Goal: Information Seeking & Learning: Learn about a topic

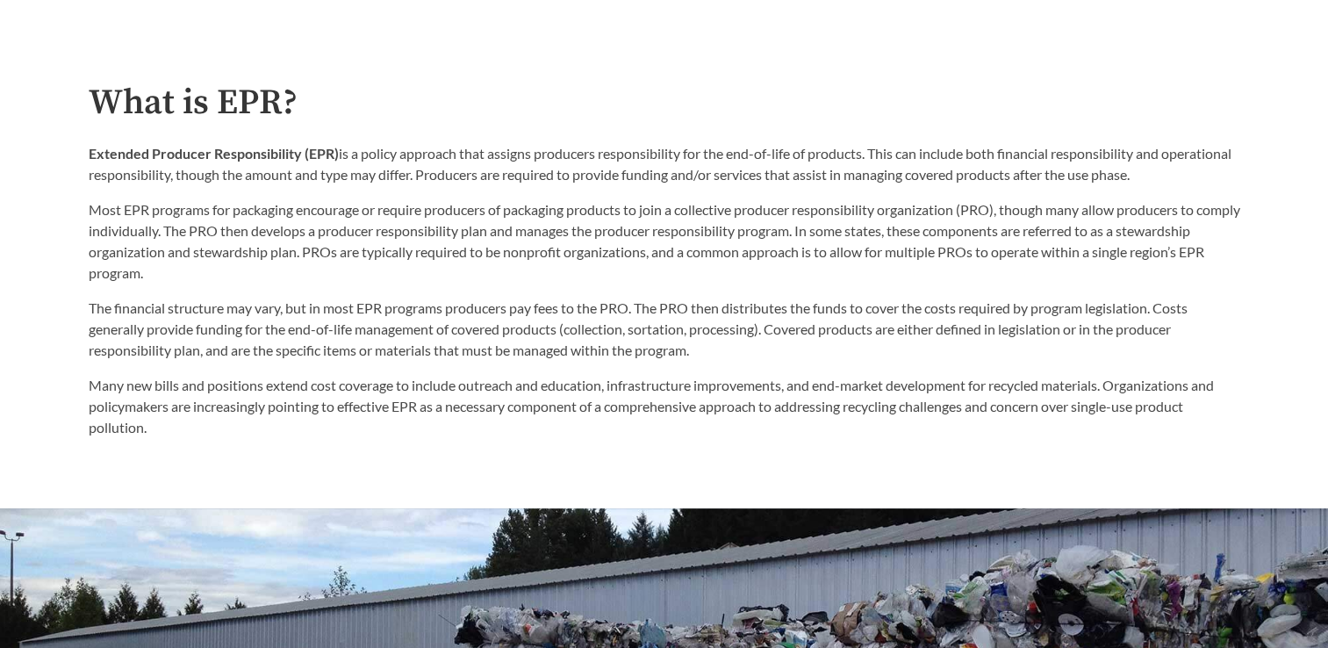
scroll to position [939, 0]
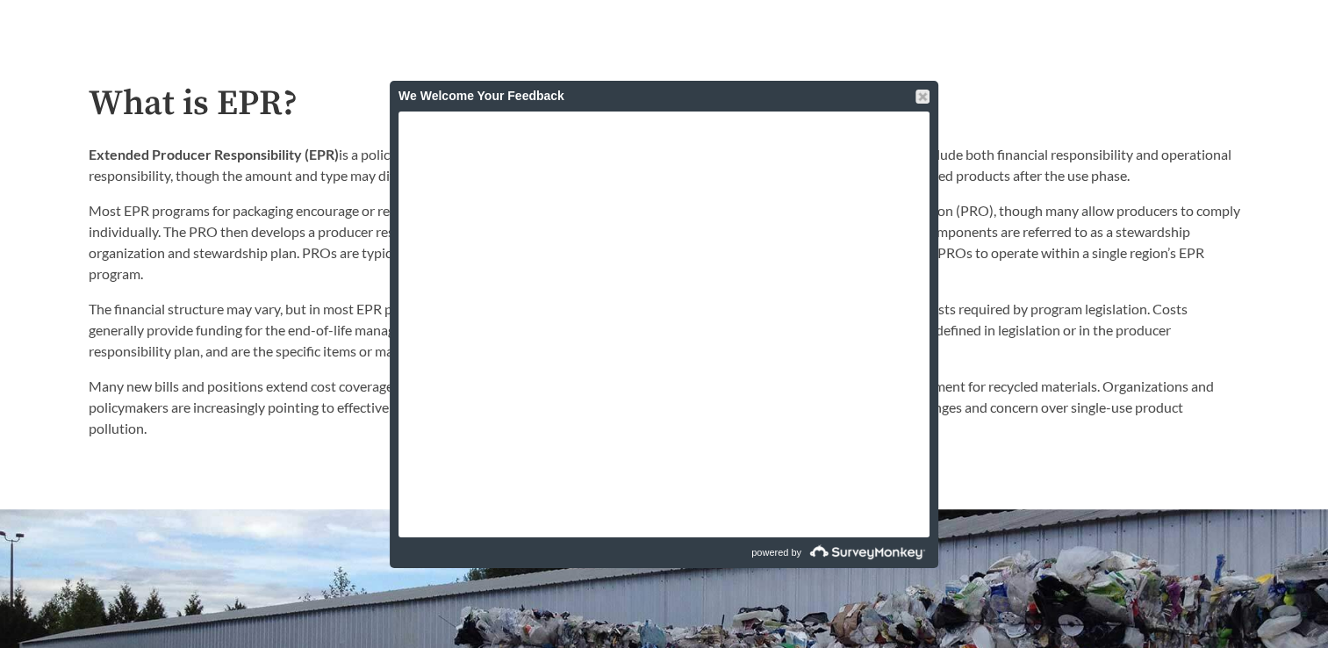
click at [930, 86] on div "We Welcome Your Feedback" at bounding box center [664, 96] width 549 height 31
click at [924, 91] on div at bounding box center [923, 97] width 14 height 14
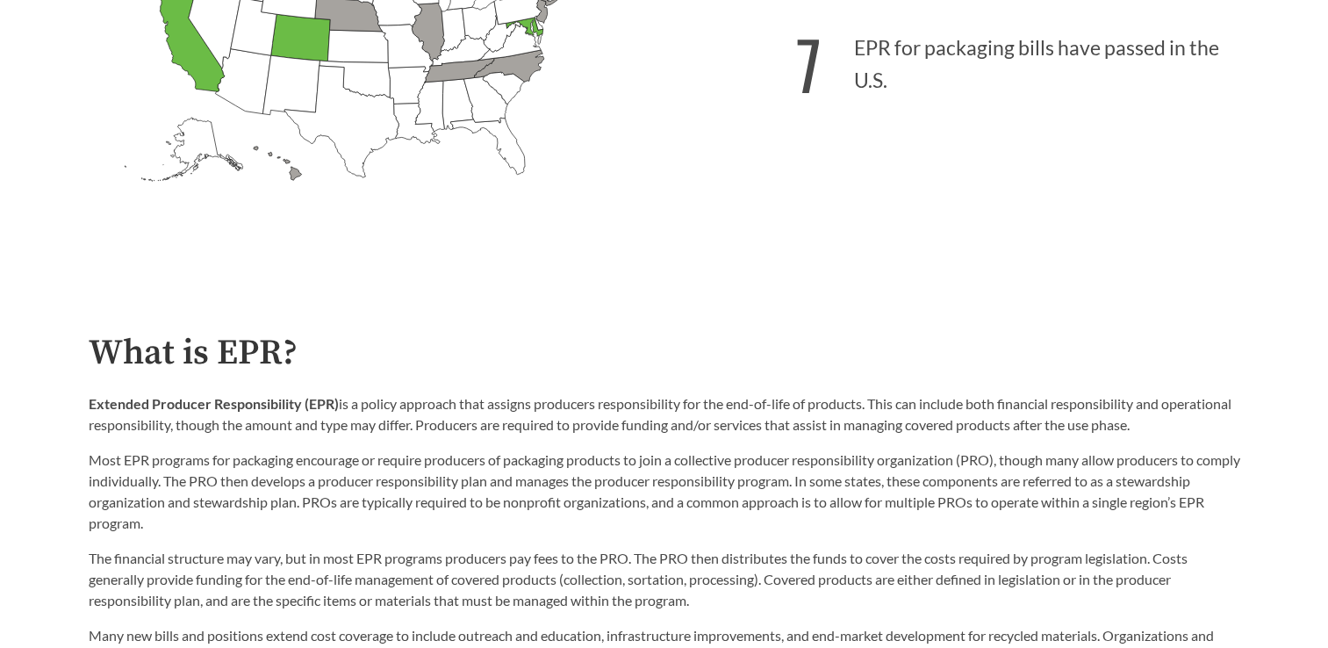
scroll to position [688, 0]
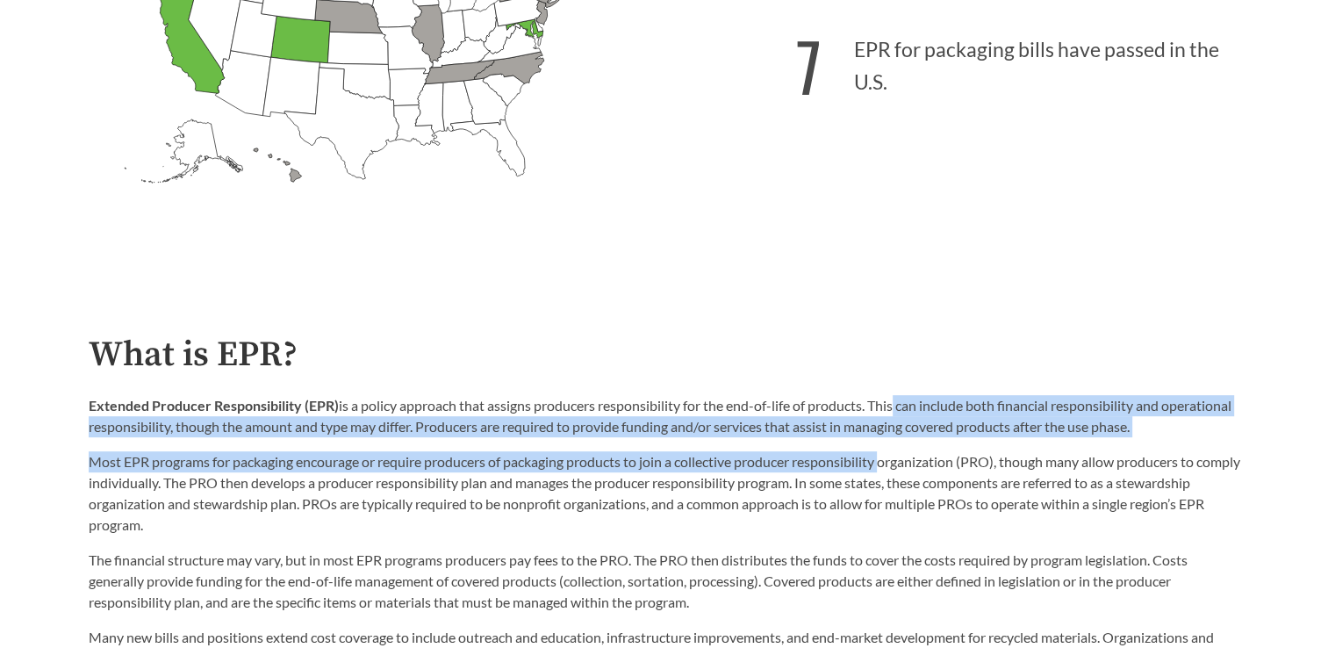
drag, startPoint x: 894, startPoint y: 406, endPoint x: 891, endPoint y: 469, distance: 63.3
click at [891, 469] on div "Extended Producer Responsibility (EPR) is a policy approach that assigns produc…" at bounding box center [665, 465] width 1152 height 140
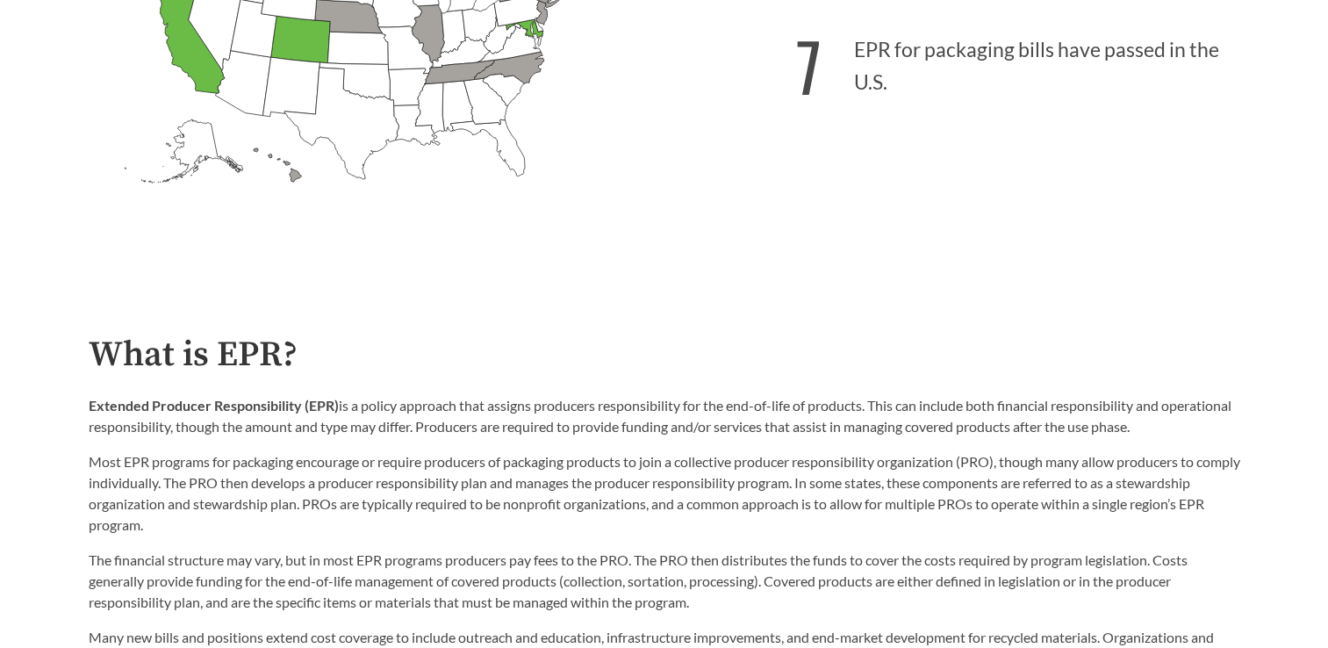
click at [529, 548] on div "The financial structure may vary, but in most EPR programs producers pay fees t…" at bounding box center [665, 613] width 1152 height 155
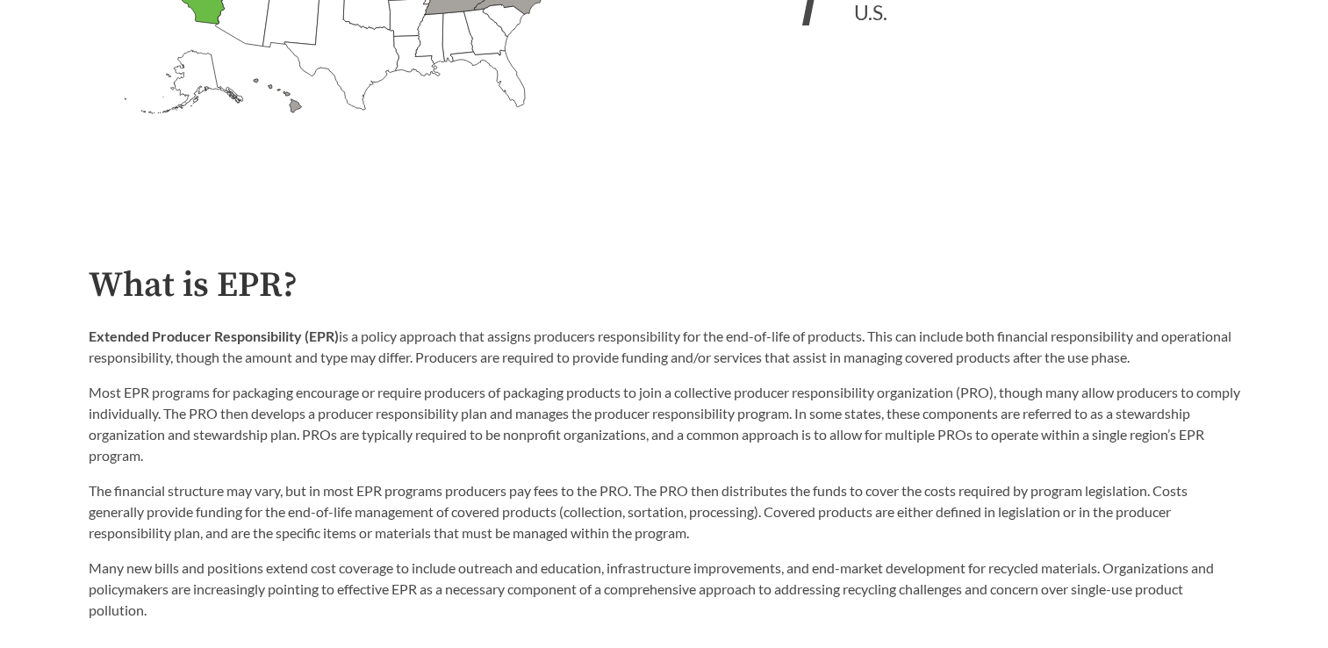
scroll to position [757, 0]
drag, startPoint x: 711, startPoint y: 341, endPoint x: 874, endPoint y: 332, distance: 163.5
click at [874, 332] on p "Extended Producer Responsibility (EPR) is a policy approach that assigns produc…" at bounding box center [665, 348] width 1152 height 42
drag, startPoint x: 874, startPoint y: 332, endPoint x: 846, endPoint y: 337, distance: 28.6
copy p "the end-of-life of products."
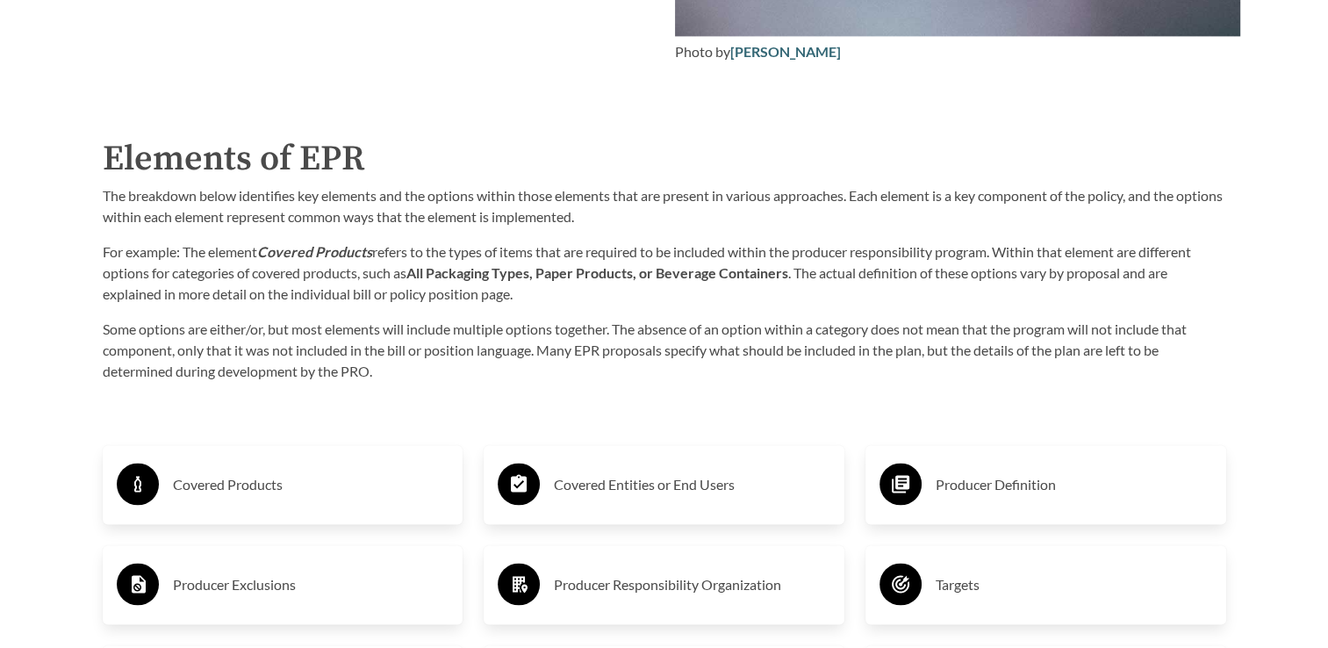
scroll to position [2799, 0]
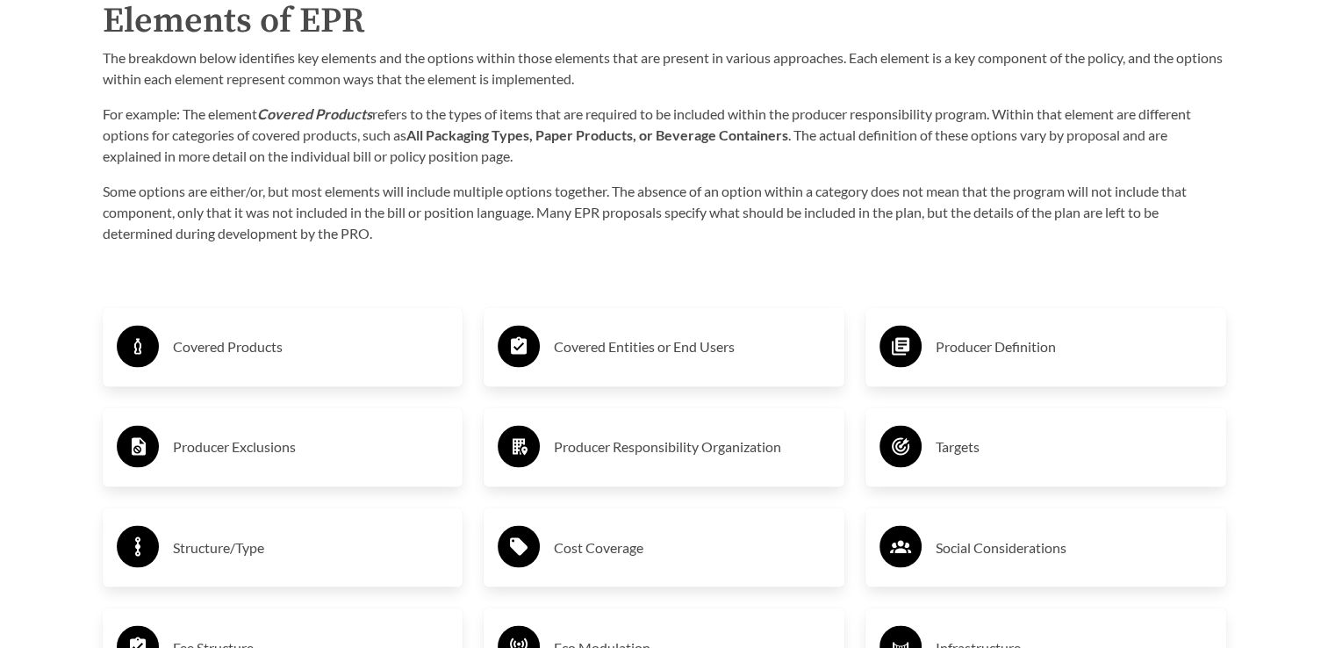
click at [671, 452] on h3 "Producer Responsibility Organization" at bounding box center [692, 447] width 277 height 28
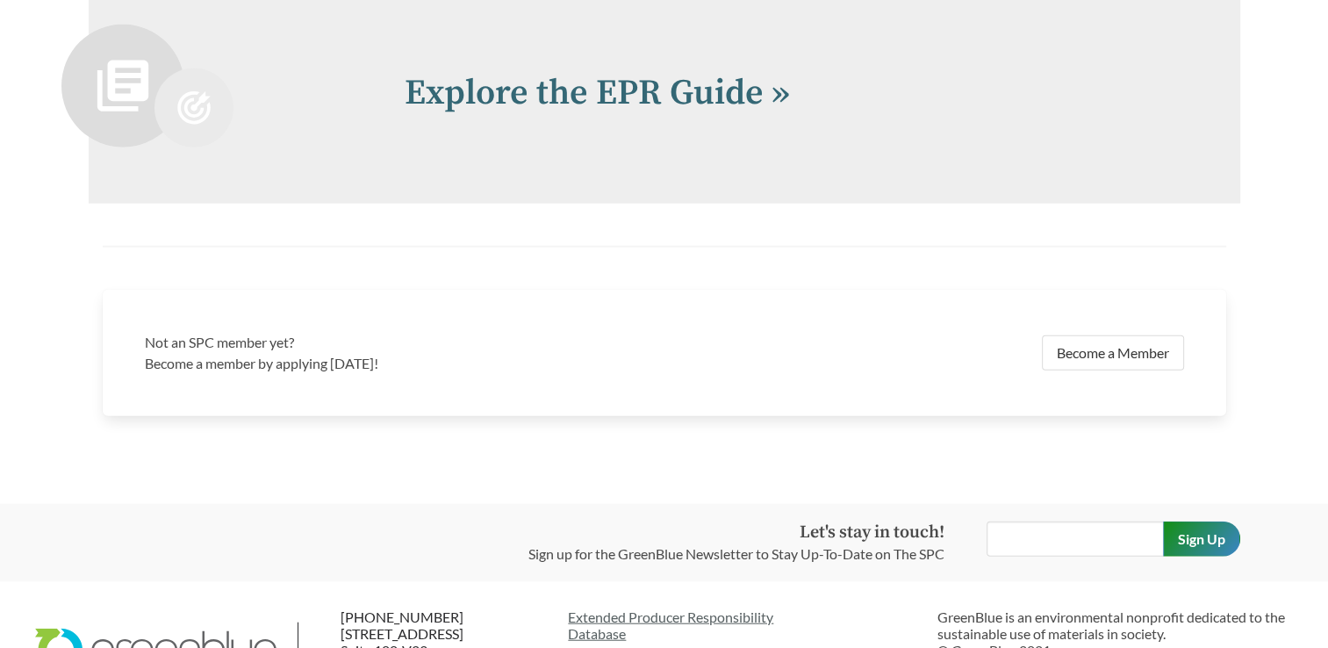
scroll to position [4068, 0]
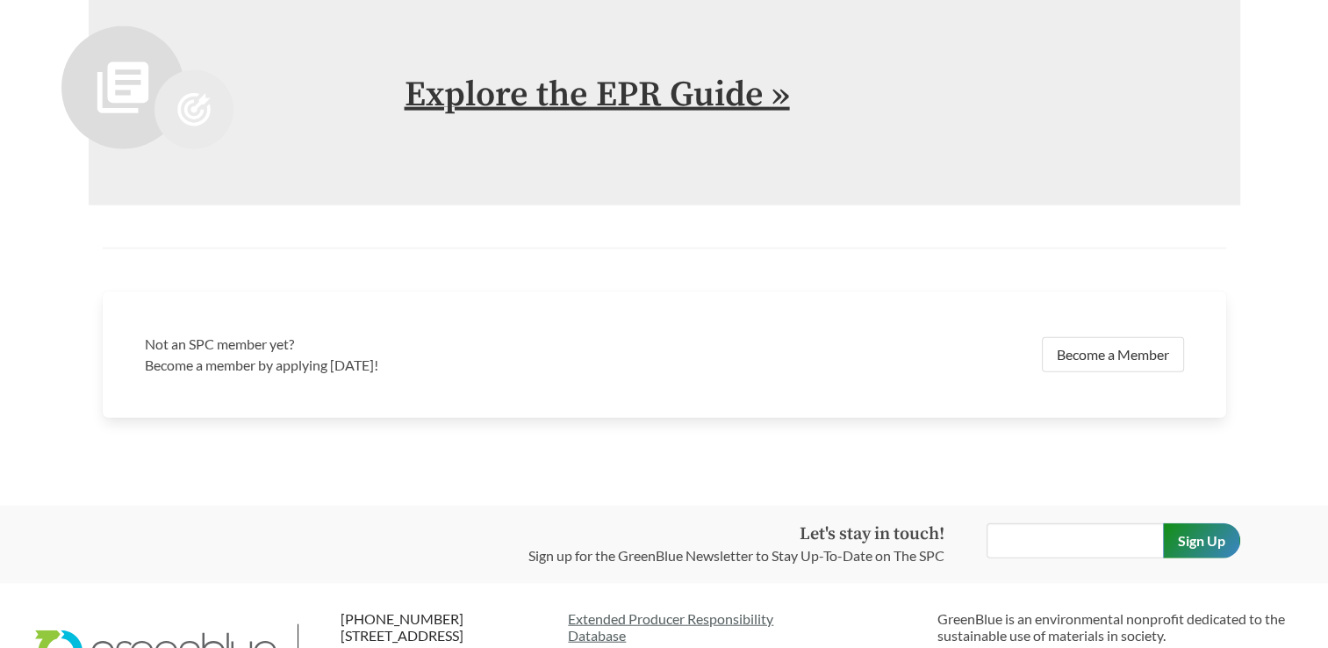
click at [542, 90] on link "Explore the EPR Guide »" at bounding box center [597, 95] width 385 height 44
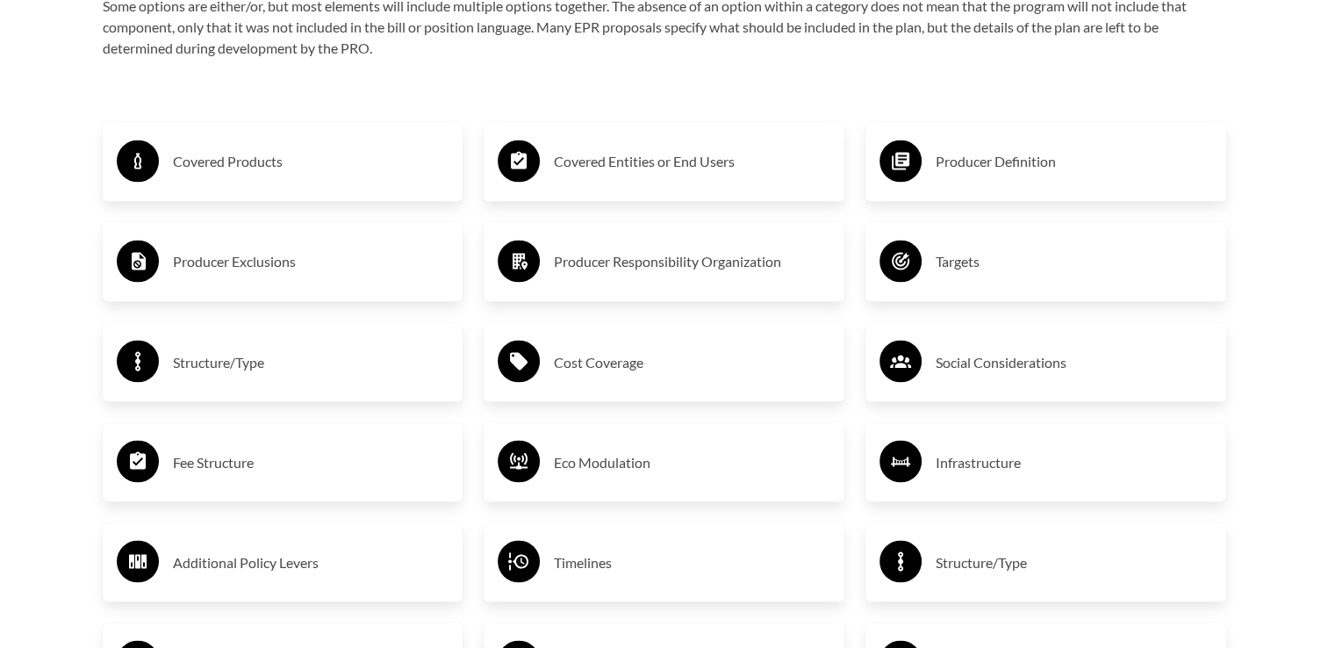
scroll to position [2983, 0]
click at [259, 180] on div "Covered Products" at bounding box center [283, 162] width 333 height 51
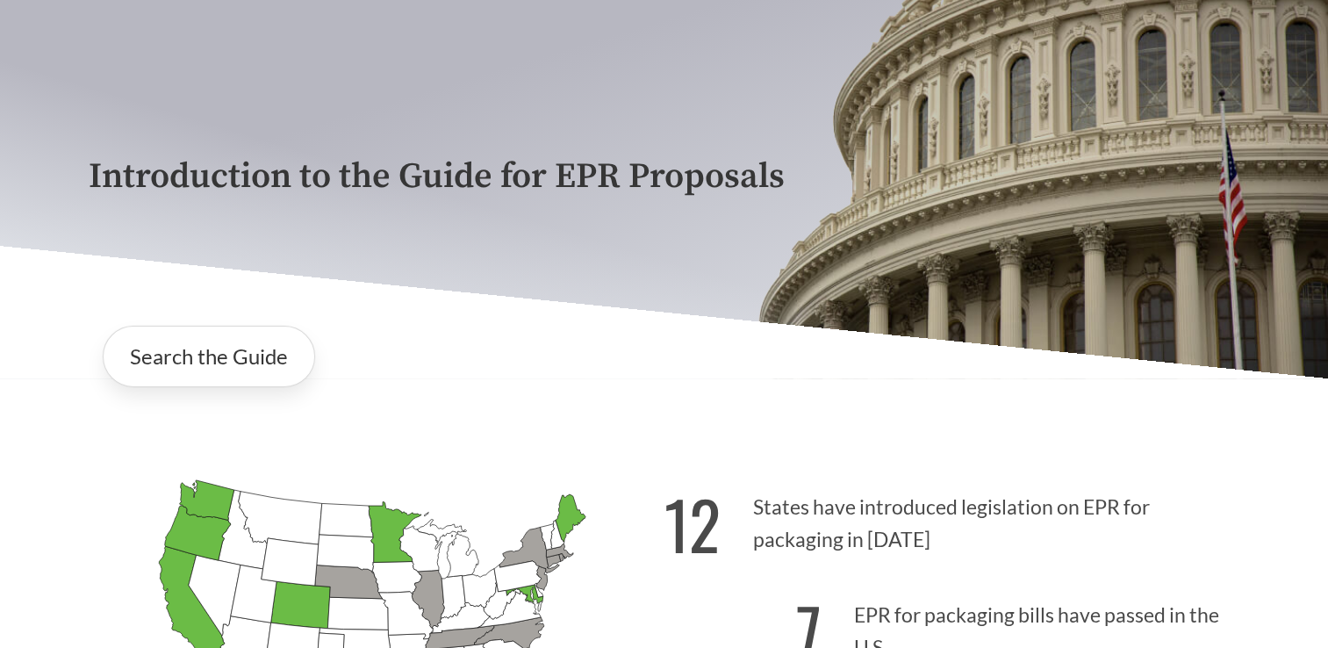
scroll to position [0, 0]
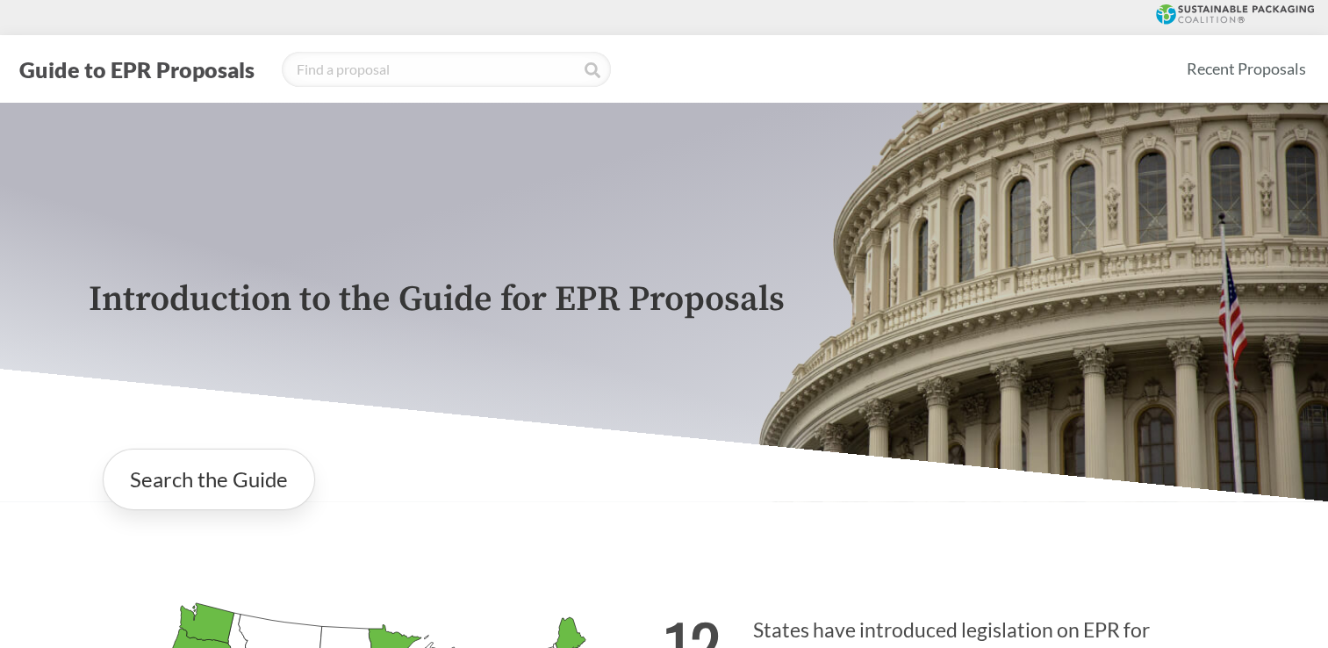
click at [119, 74] on button "Guide to EPR Proposals" at bounding box center [137, 69] width 246 height 28
click at [1218, 2] on div at bounding box center [664, 17] width 1328 height 35
click at [1216, 16] on icon at bounding box center [1235, 14] width 158 height 20
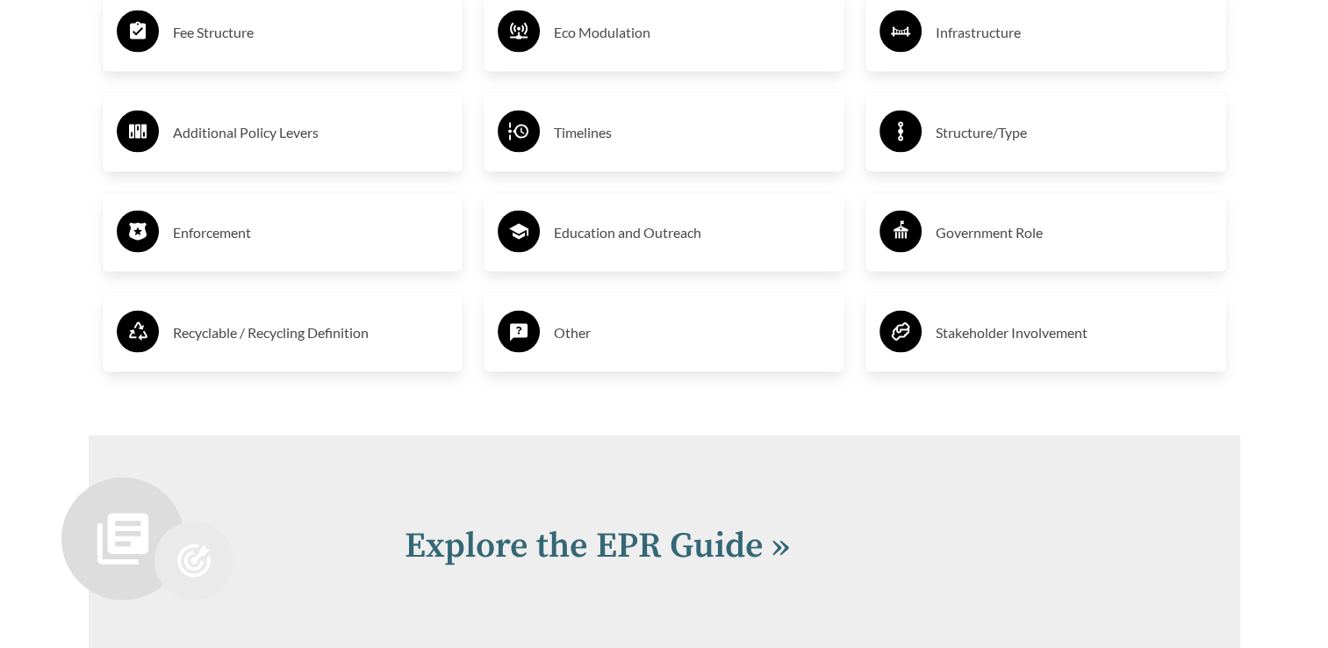
scroll to position [3936, 0]
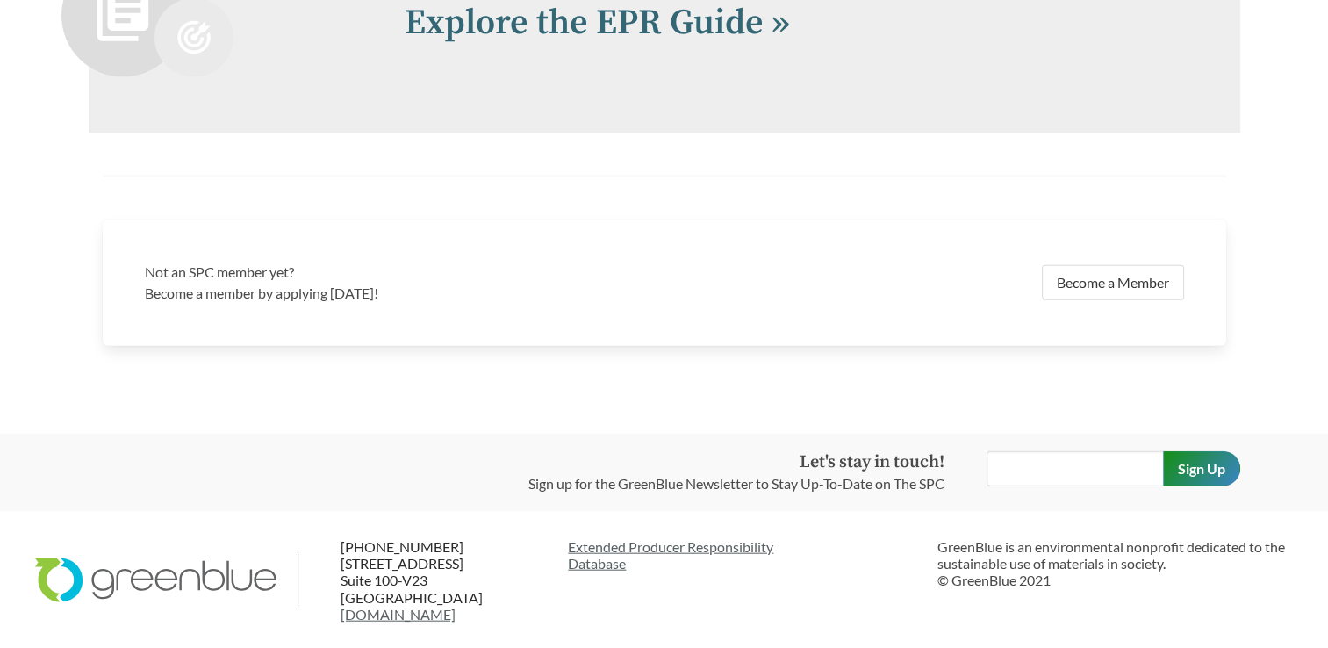
click at [172, 590] on icon at bounding box center [155, 580] width 241 height 56
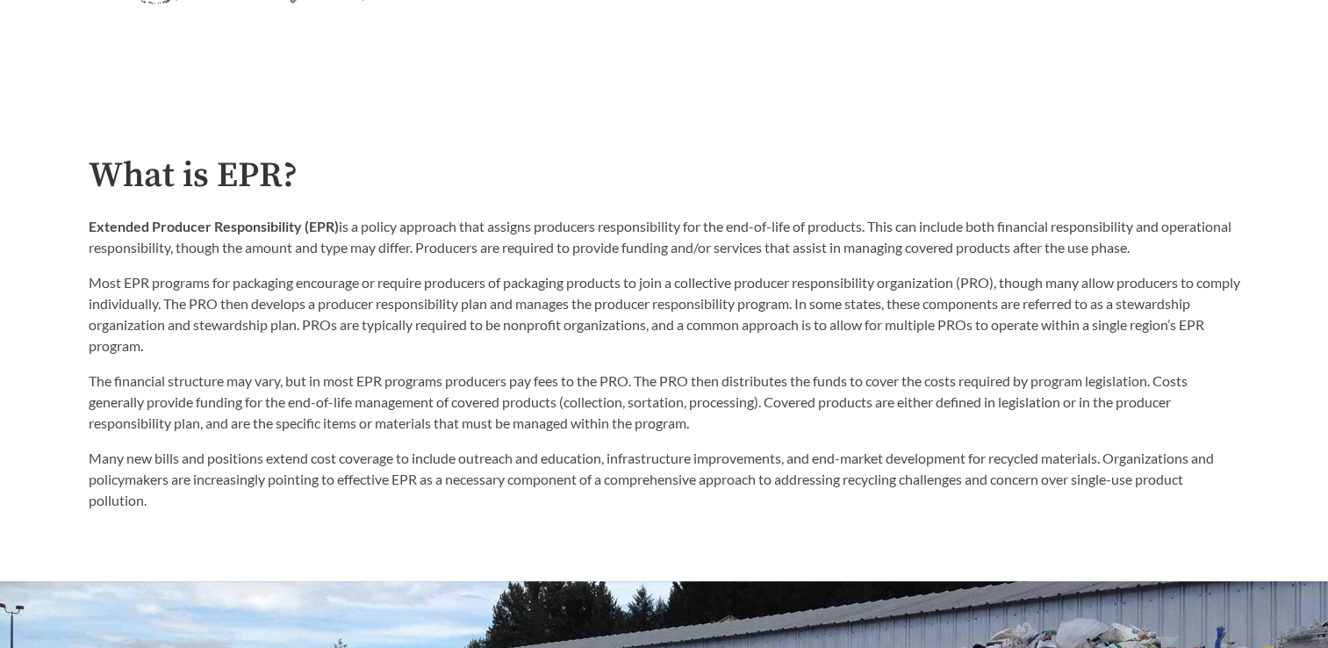
scroll to position [869, 0]
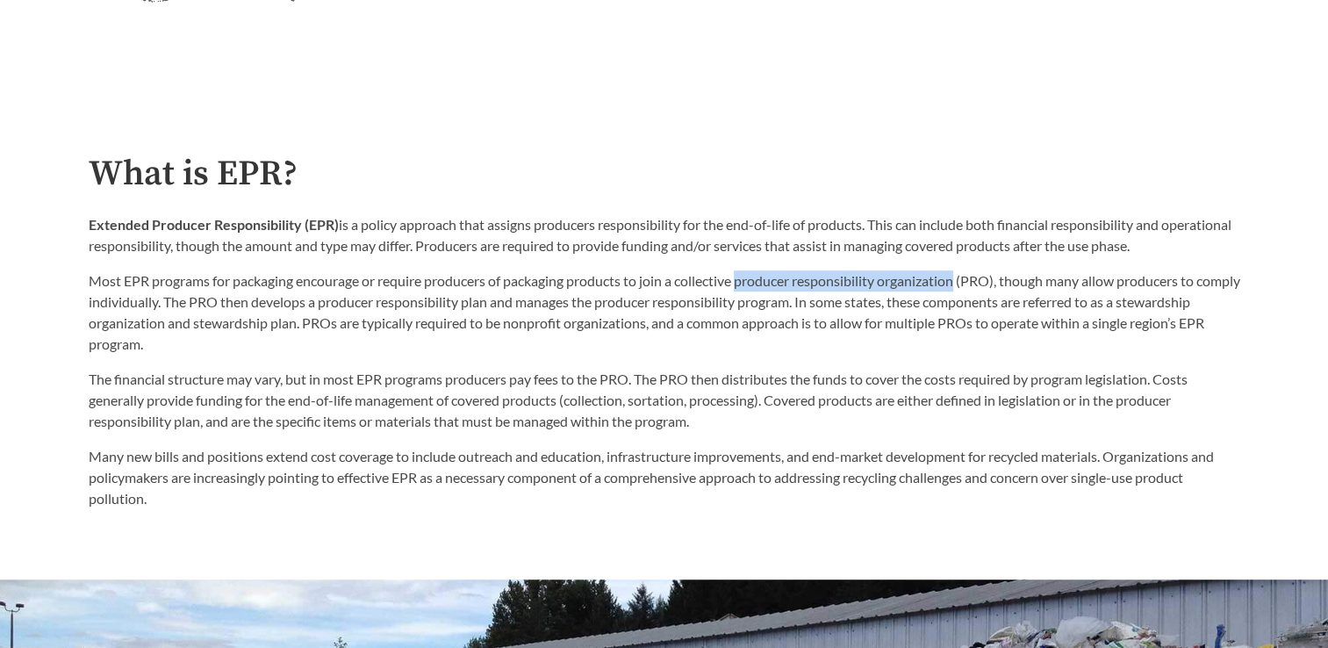
drag, startPoint x: 745, startPoint y: 287, endPoint x: 963, endPoint y: 290, distance: 217.7
click at [963, 290] on p "Most EPR programs for packaging encourage or require producers of packaging pro…" at bounding box center [665, 312] width 1152 height 84
drag, startPoint x: 963, startPoint y: 290, endPoint x: 909, endPoint y: 290, distance: 53.6
copy p "producer responsibility organization"
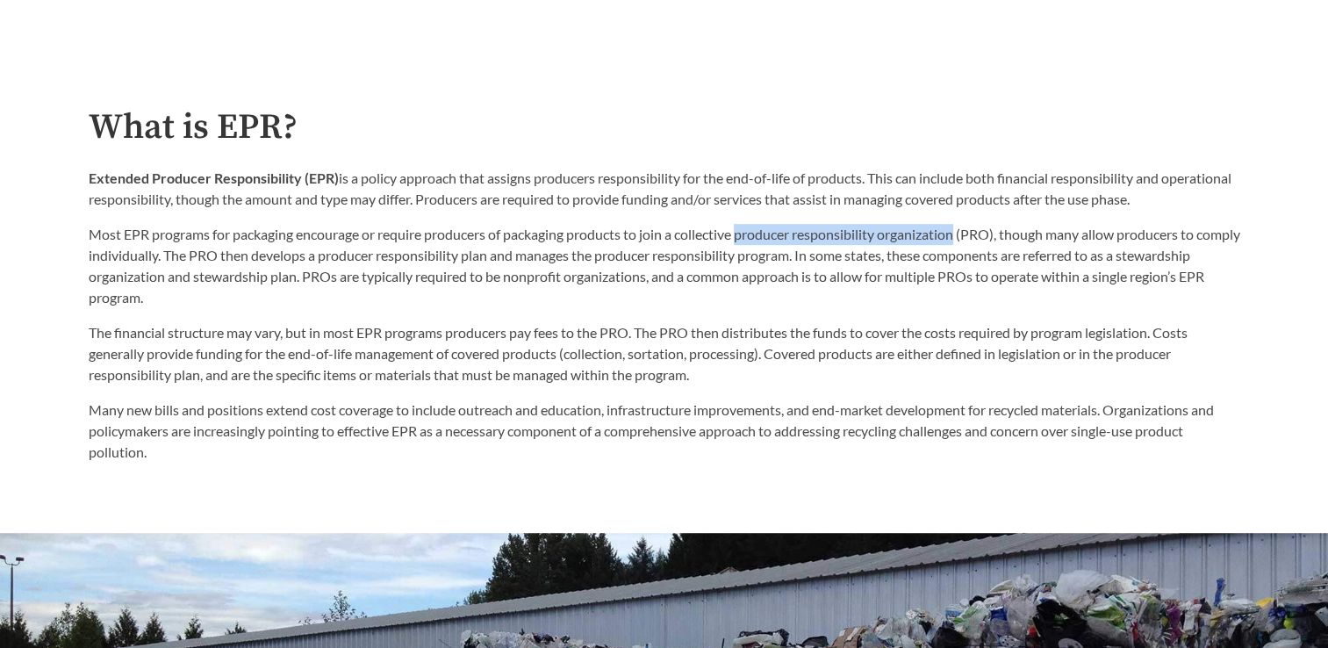
scroll to position [915, 0]
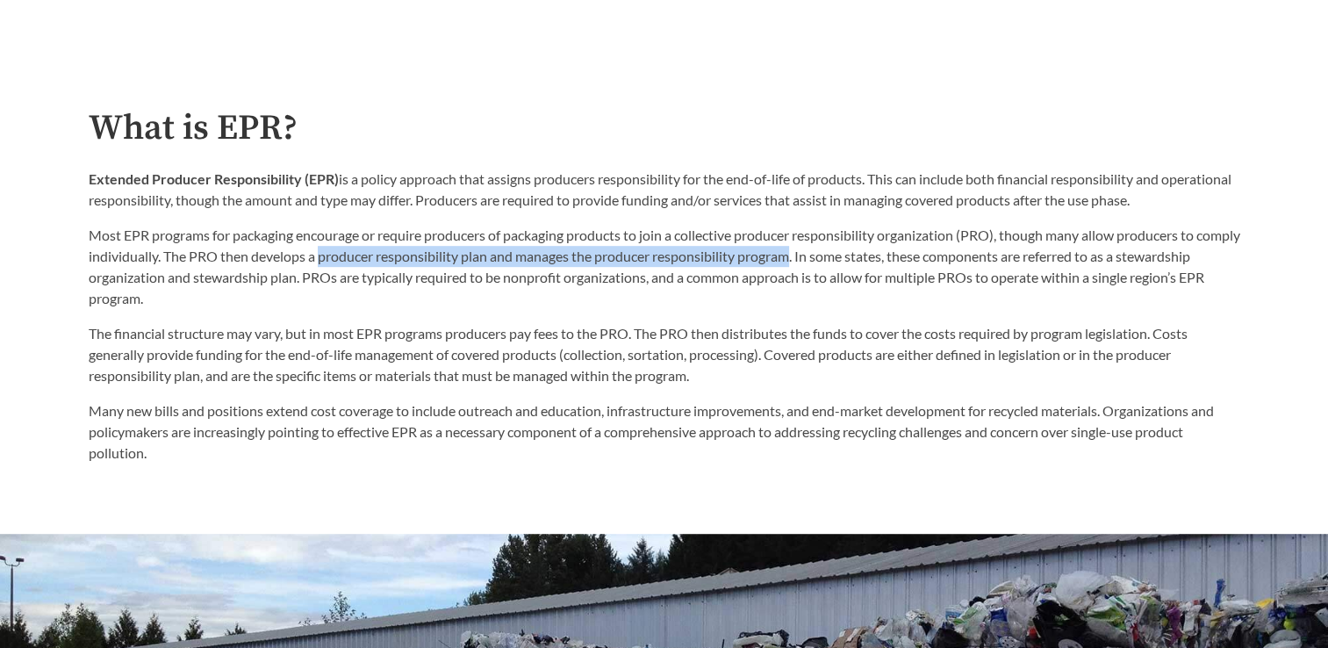
drag, startPoint x: 365, startPoint y: 262, endPoint x: 845, endPoint y: 253, distance: 479.4
click at [845, 253] on p "Most EPR programs for packaging encourage or require producers of packaging pro…" at bounding box center [665, 267] width 1152 height 84
drag, startPoint x: 845, startPoint y: 253, endPoint x: 824, endPoint y: 257, distance: 20.7
copy p "producer responsibility plan and manages the producer responsibility program"
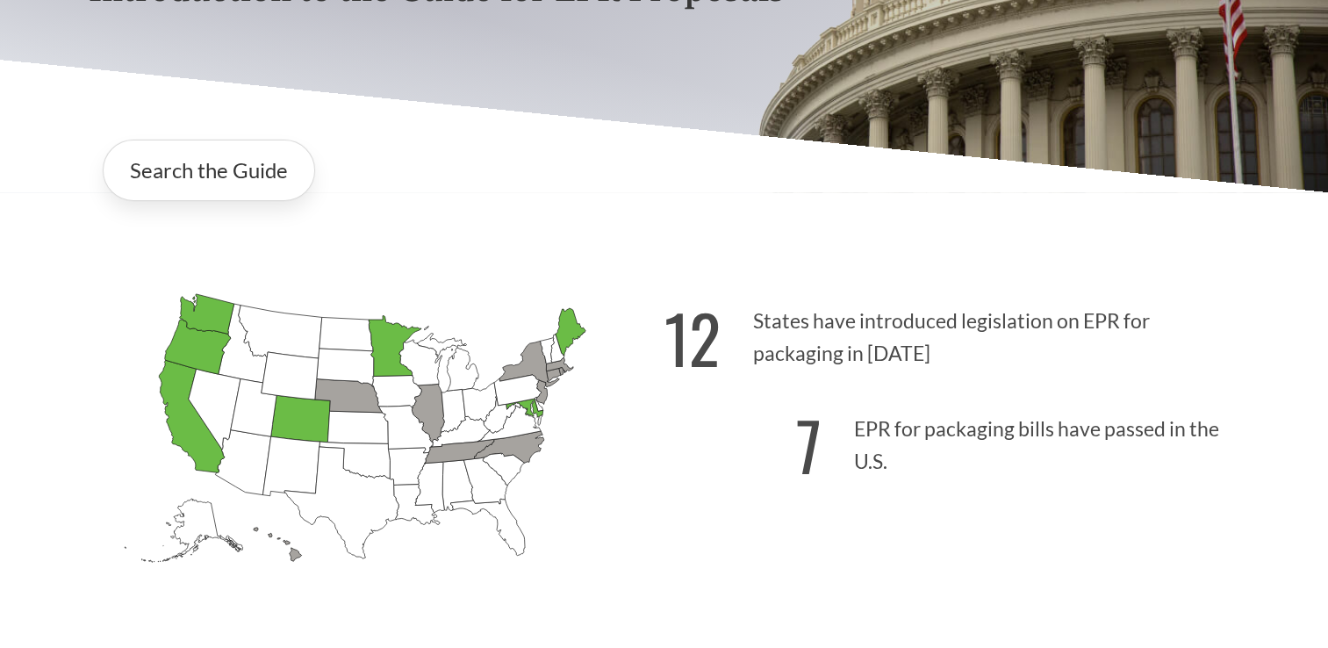
scroll to position [308, 0]
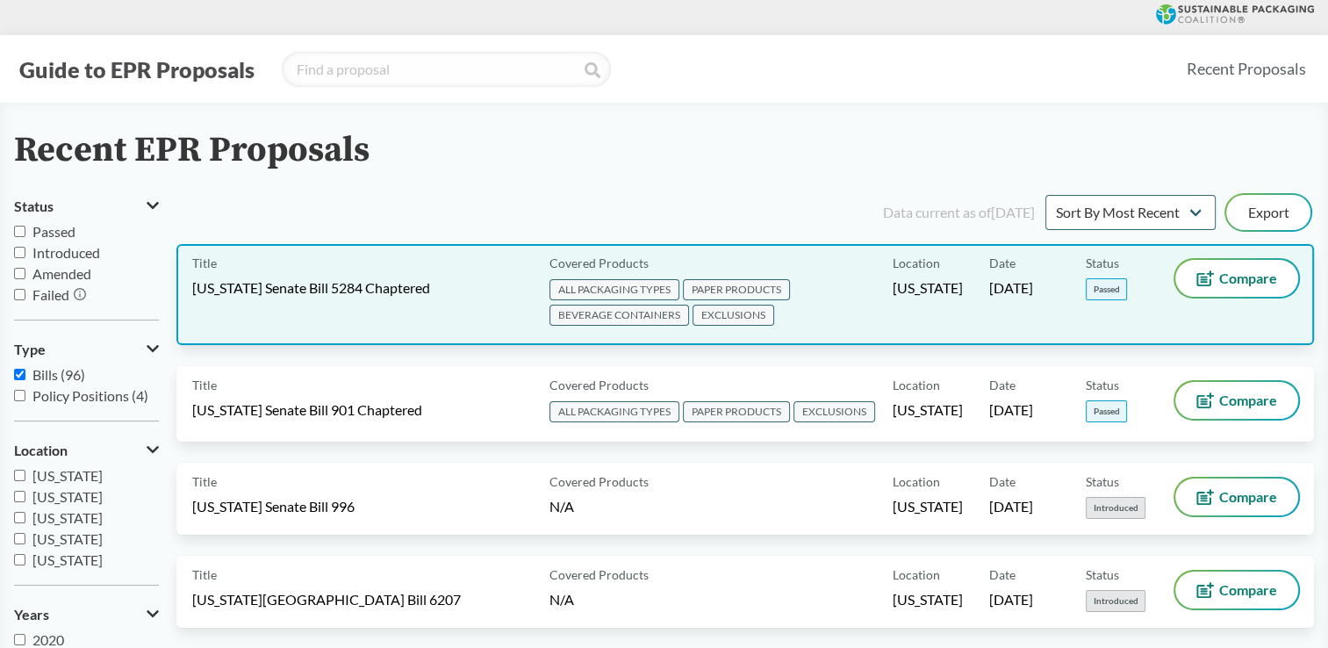
scroll to position [52, 0]
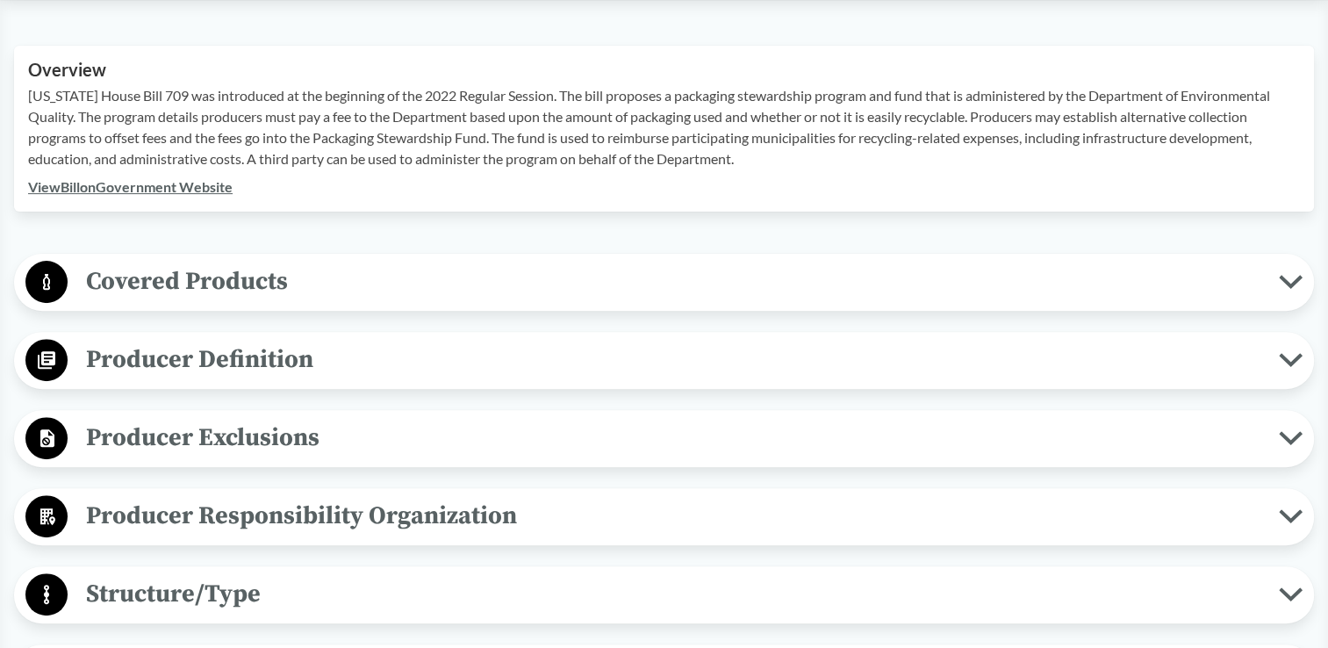
scroll to position [557, 0]
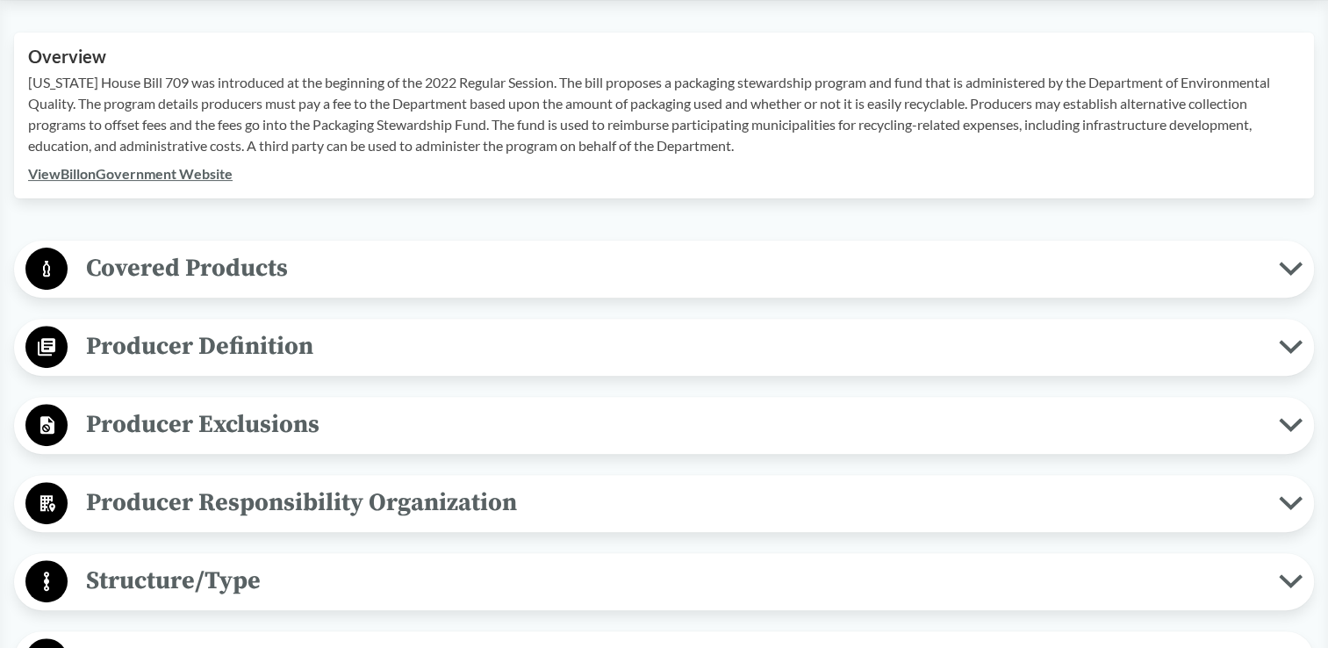
click at [312, 256] on span "Covered Products" at bounding box center [673, 268] width 1211 height 40
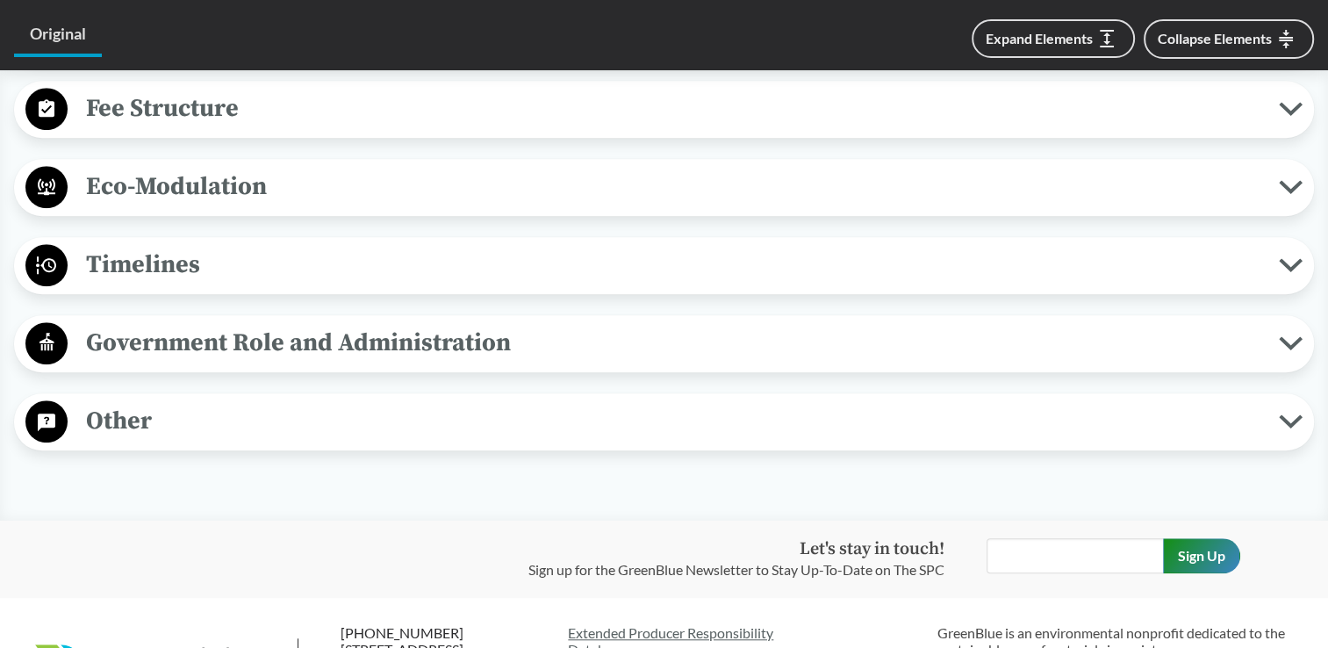
scroll to position [1373, 0]
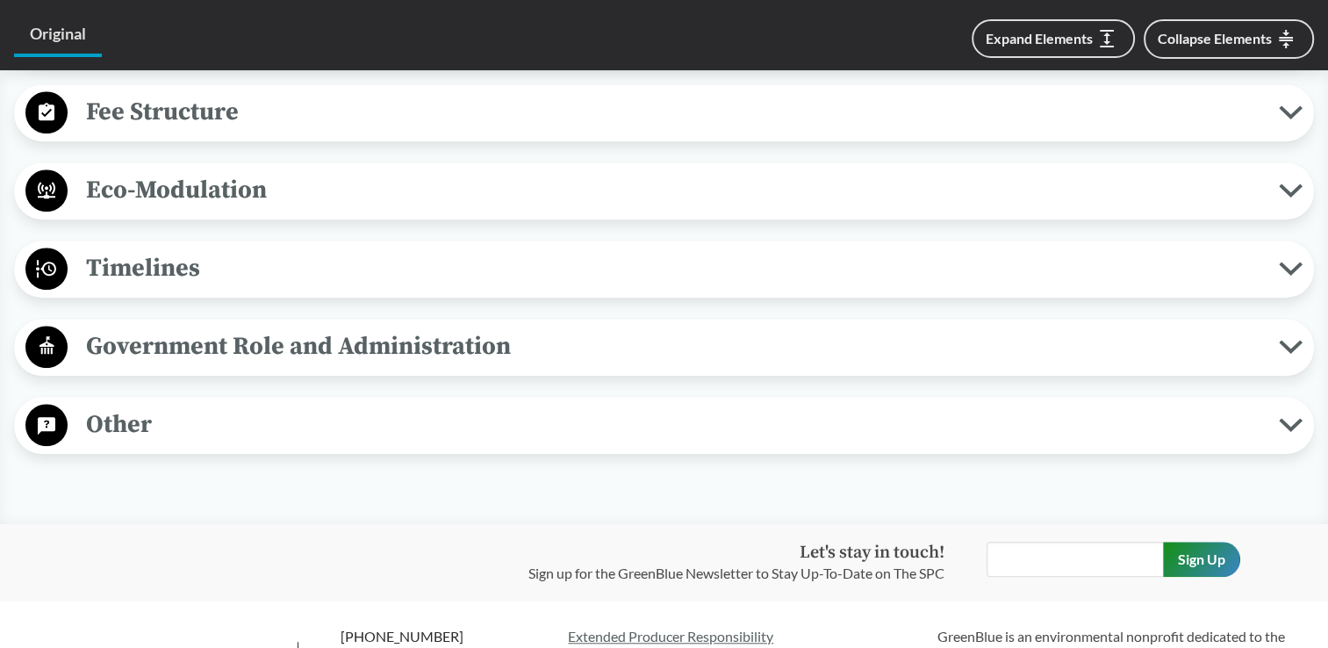
click at [385, 346] on span "Government Role and Administration" at bounding box center [673, 347] width 1211 height 40
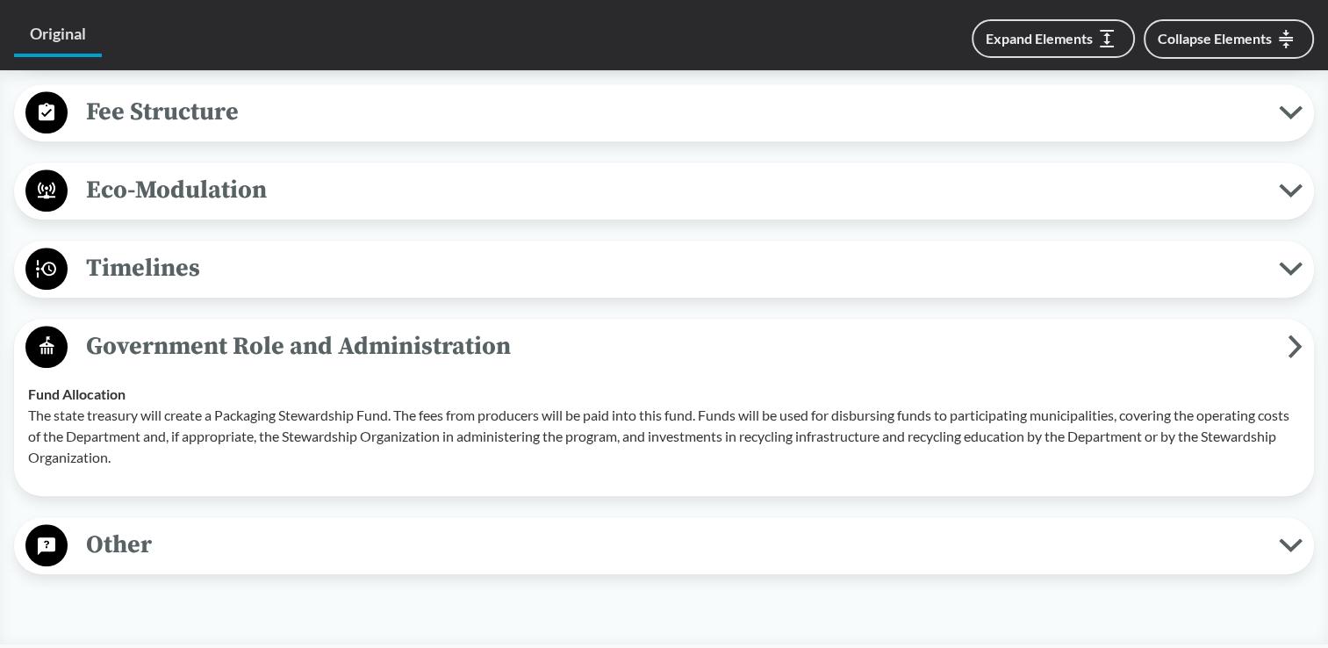
click at [270, 193] on span "Eco-Modulation" at bounding box center [673, 190] width 1211 height 40
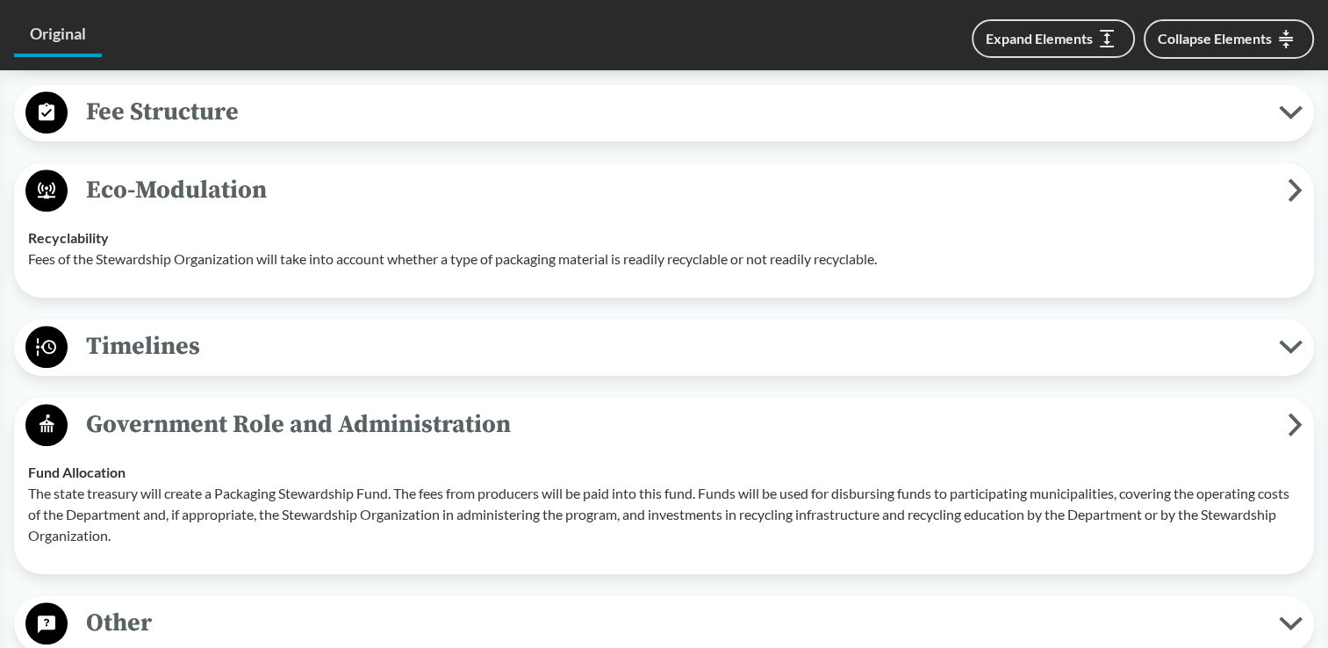
click at [262, 115] on span "Fee Structure" at bounding box center [673, 112] width 1211 height 40
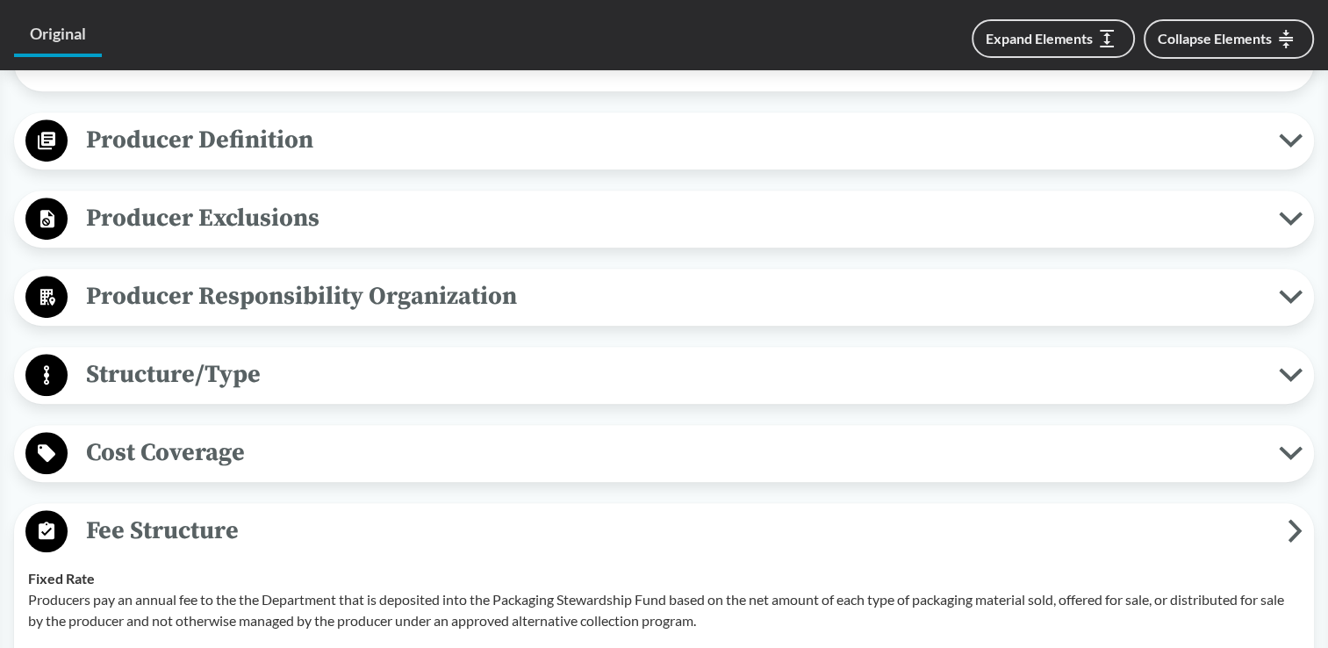
scroll to position [843, 0]
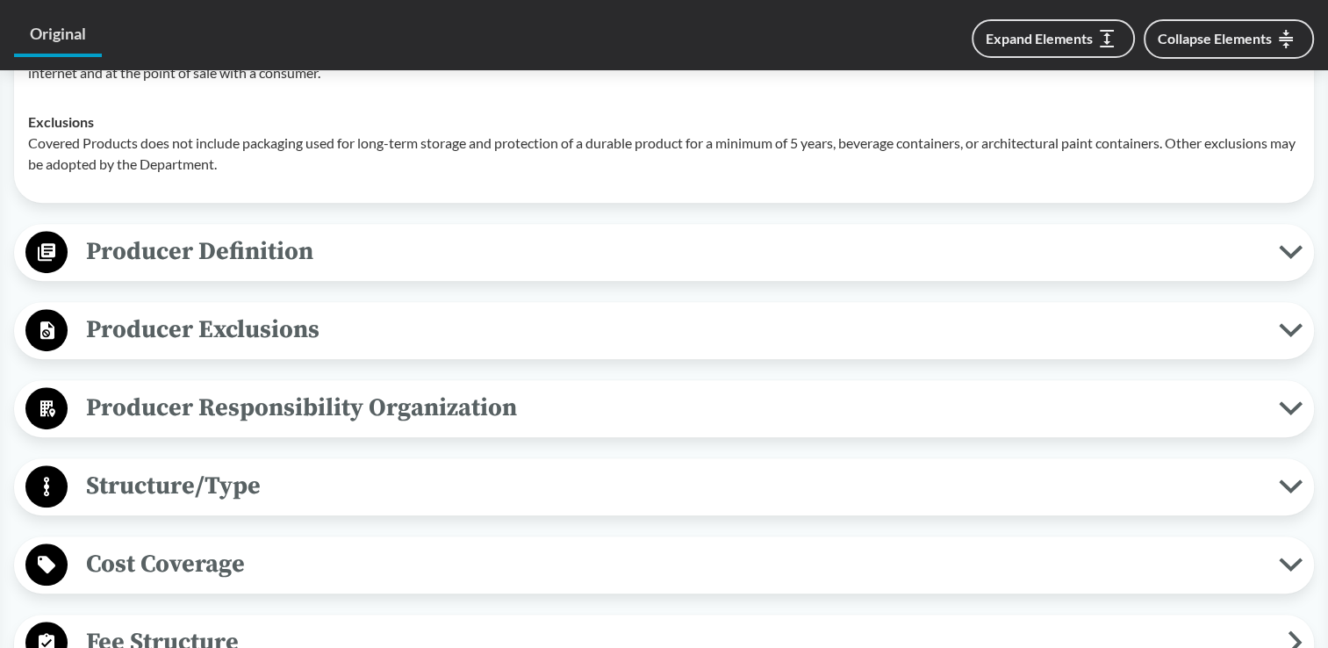
click at [411, 247] on span "Producer Definition" at bounding box center [673, 252] width 1211 height 40
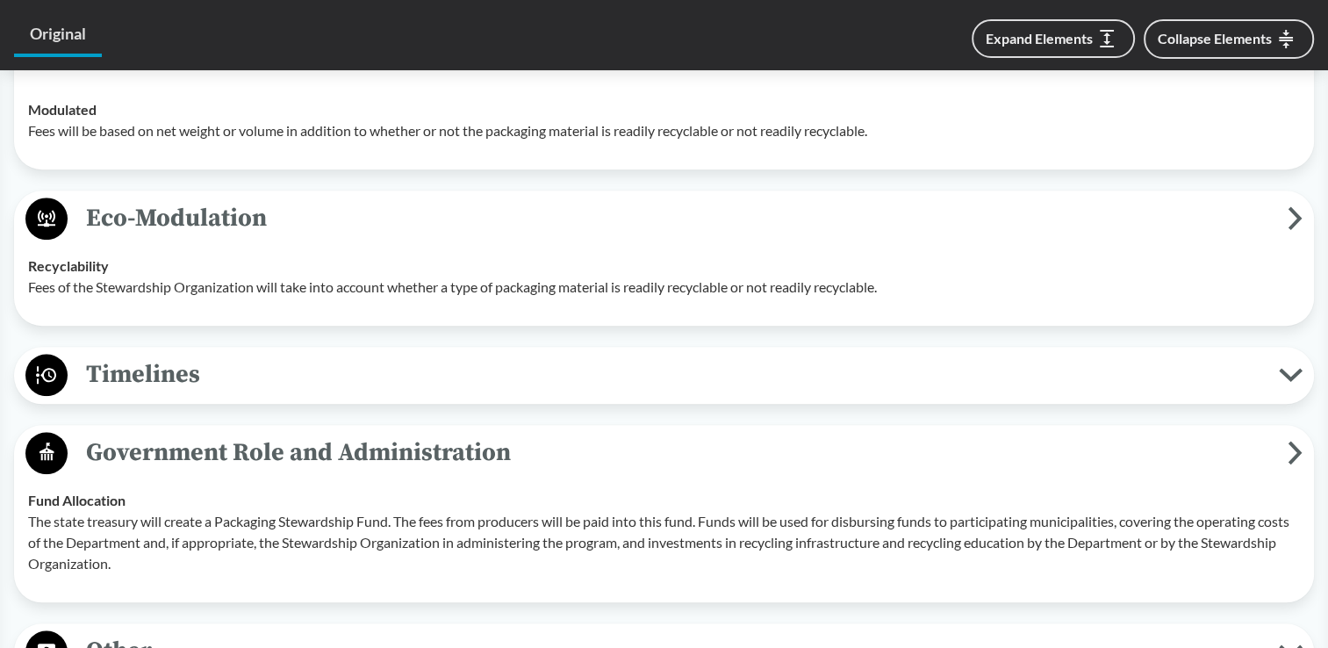
scroll to position [2139, 0]
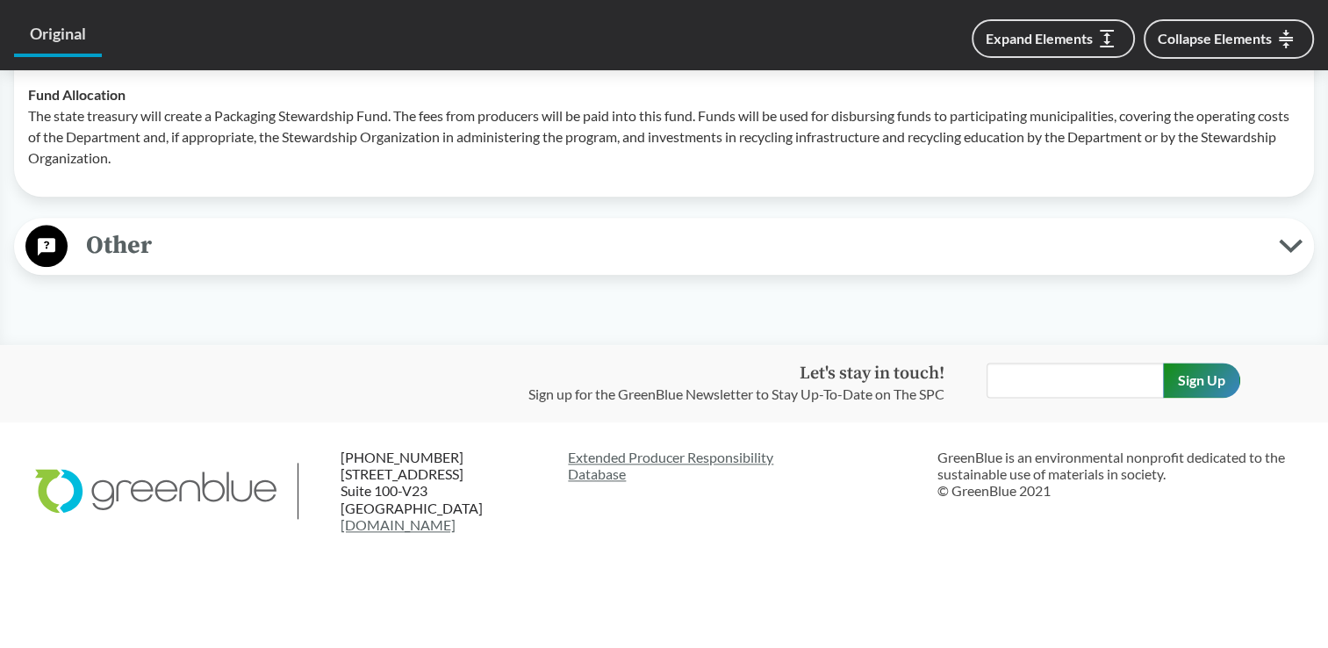
click at [349, 241] on span "Other" at bounding box center [673, 246] width 1211 height 40
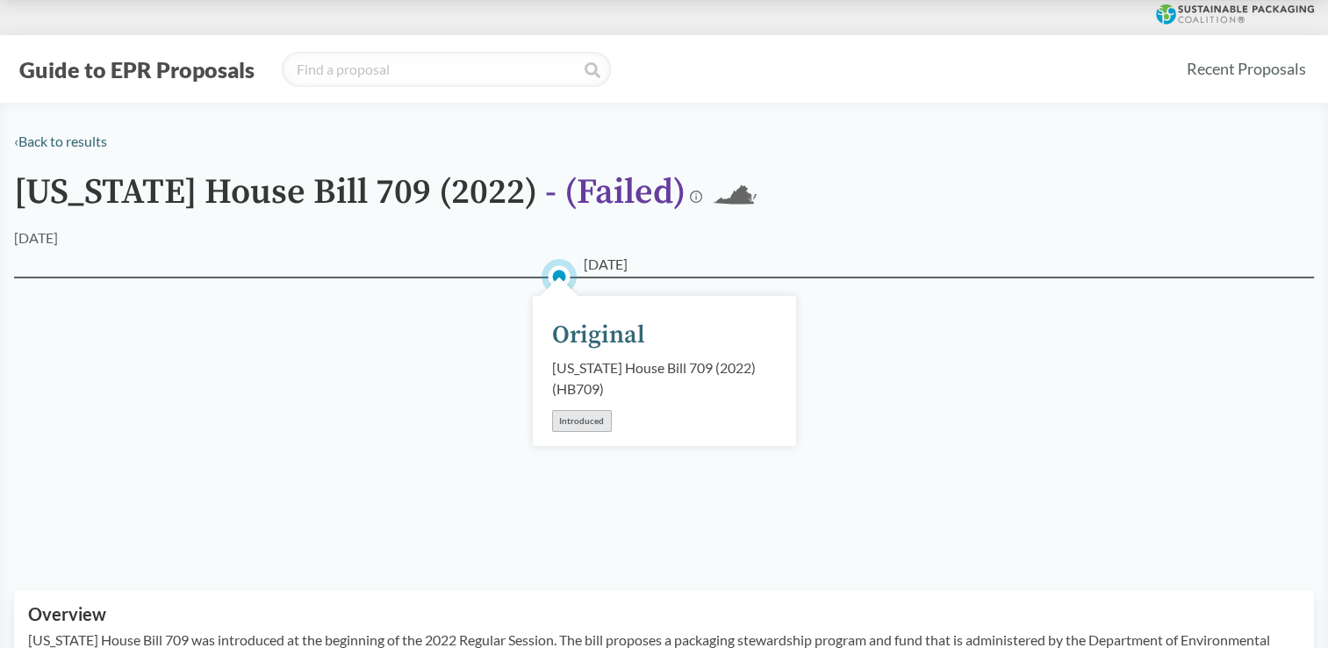
scroll to position [242, 0]
click at [237, 209] on h1 "[US_STATE] House Bill 709 (2022) - ( Failed )" at bounding box center [350, 200] width 672 height 54
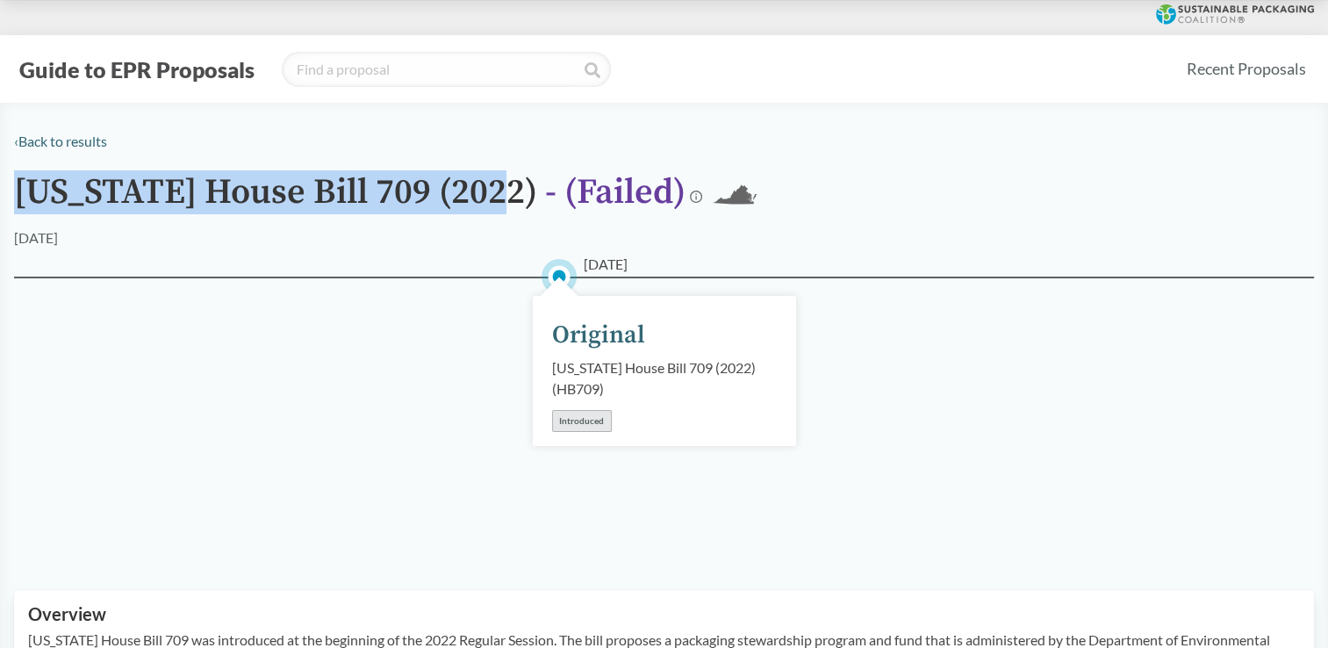
drag, startPoint x: 14, startPoint y: 196, endPoint x: 482, endPoint y: 184, distance: 468.0
click at [482, 184] on h1 "[US_STATE] House Bill 709 (2022) - ( Failed )" at bounding box center [350, 200] width 672 height 54
copy h1 "[US_STATE] House Bill 709 (2022)"
drag, startPoint x: 627, startPoint y: 187, endPoint x: -4, endPoint y: 184, distance: 630.3
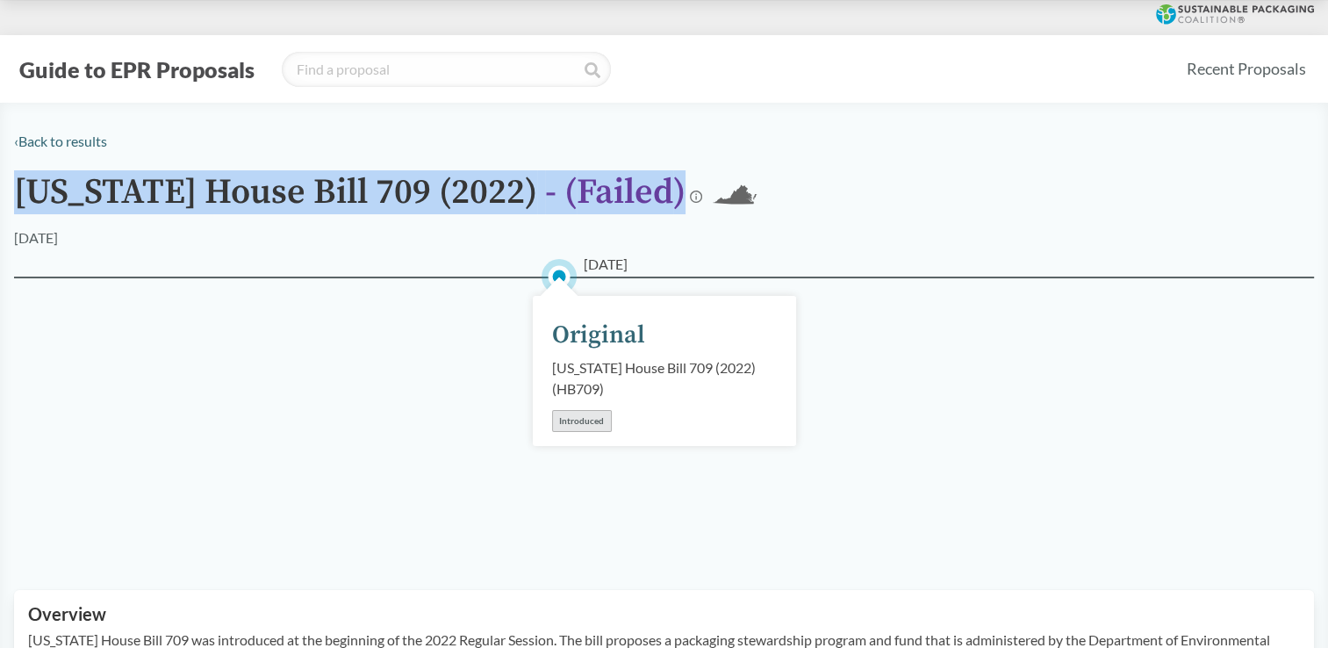
copy h1 "[US_STATE] House Bill 709 (2022) - ( Failed )"
